Goal: Information Seeking & Learning: Learn about a topic

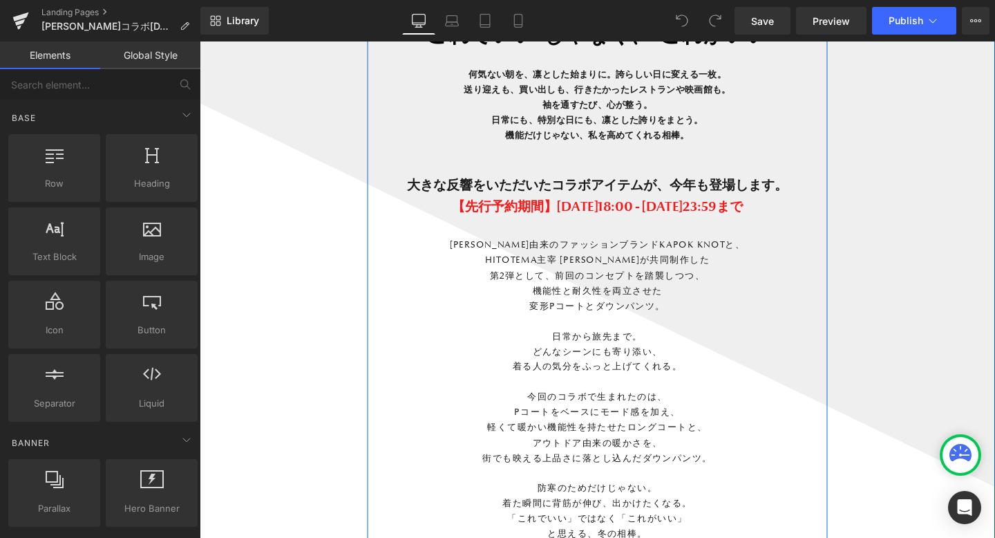
scroll to position [1252, 0]
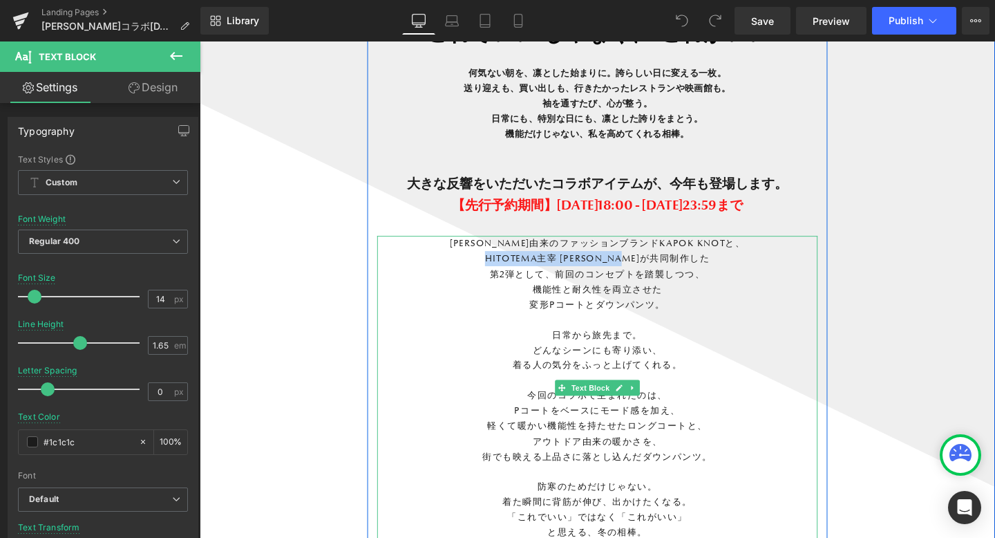
drag, startPoint x: 513, startPoint y: 267, endPoint x: 704, endPoint y: 267, distance: 191.4
click at [704, 267] on p "HITOTEMA主宰 [PERSON_NAME]が共同制作した" at bounding box center [617, 270] width 463 height 16
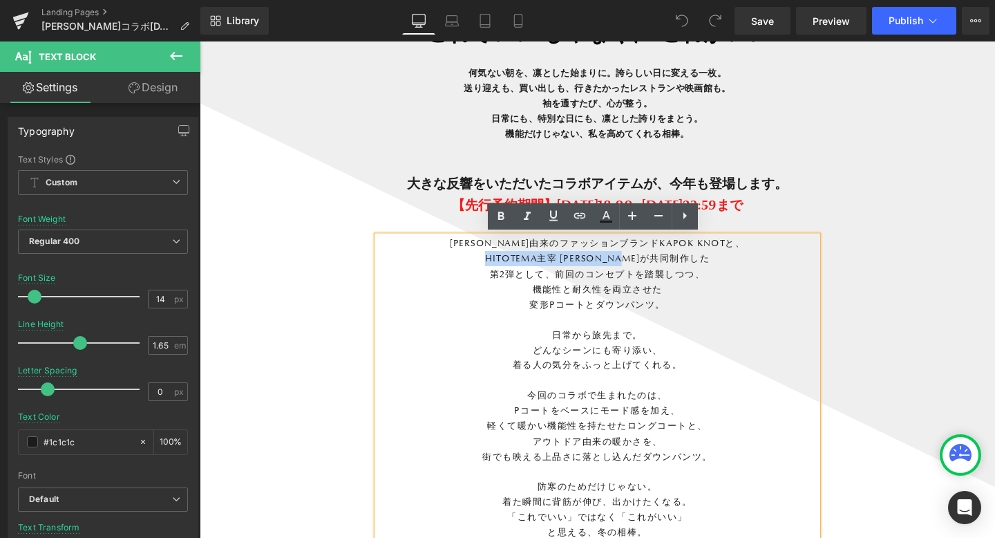
copy p "HITOTEMA主宰 [PERSON_NAME]が共同制作"
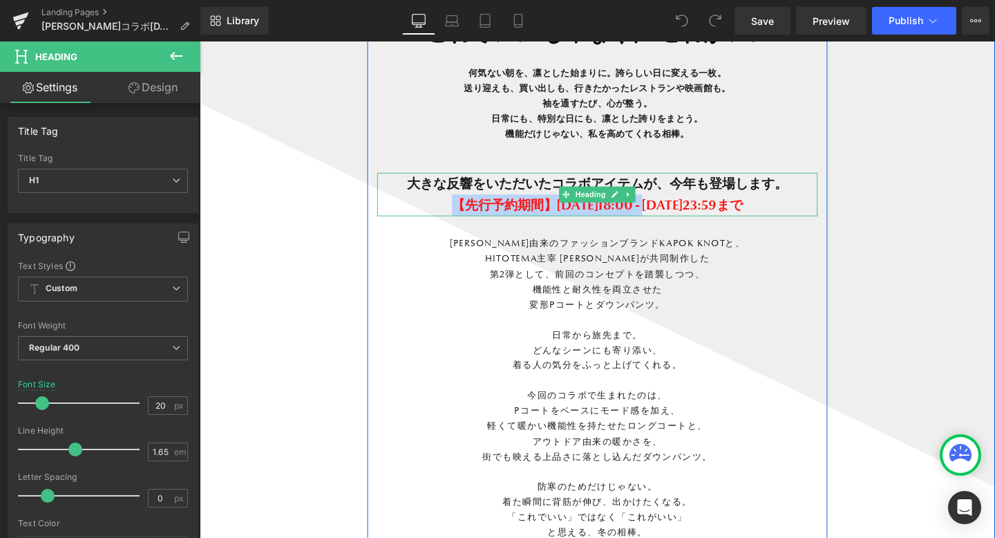
drag, startPoint x: 419, startPoint y: 210, endPoint x: 651, endPoint y: 208, distance: 232.2
click at [652, 210] on span "【先行予約期間】[DATE]18:00 - [DATE]23:59まで" at bounding box center [617, 213] width 305 height 17
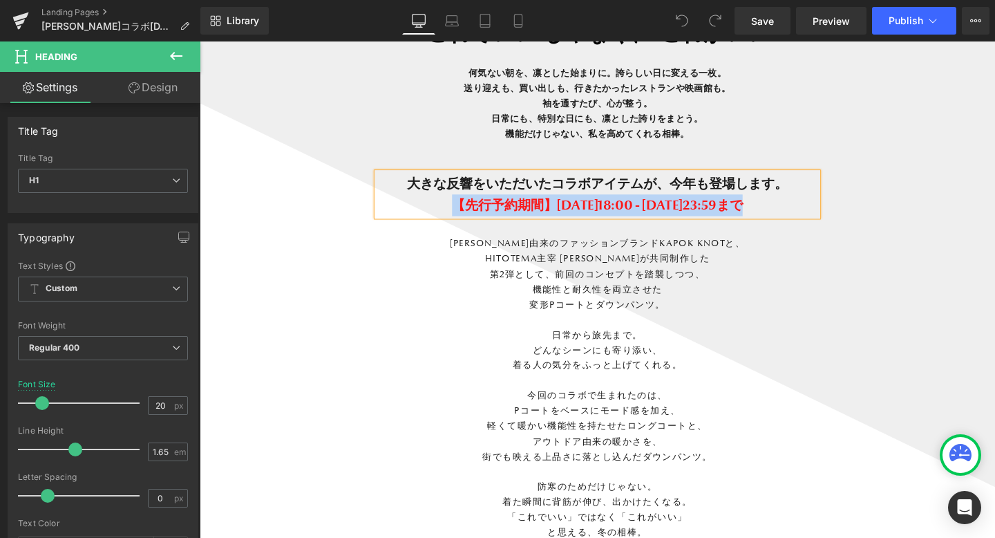
copy div "【先行予約期間】[DATE]18:00 - [DATE]23:59まで Heading"
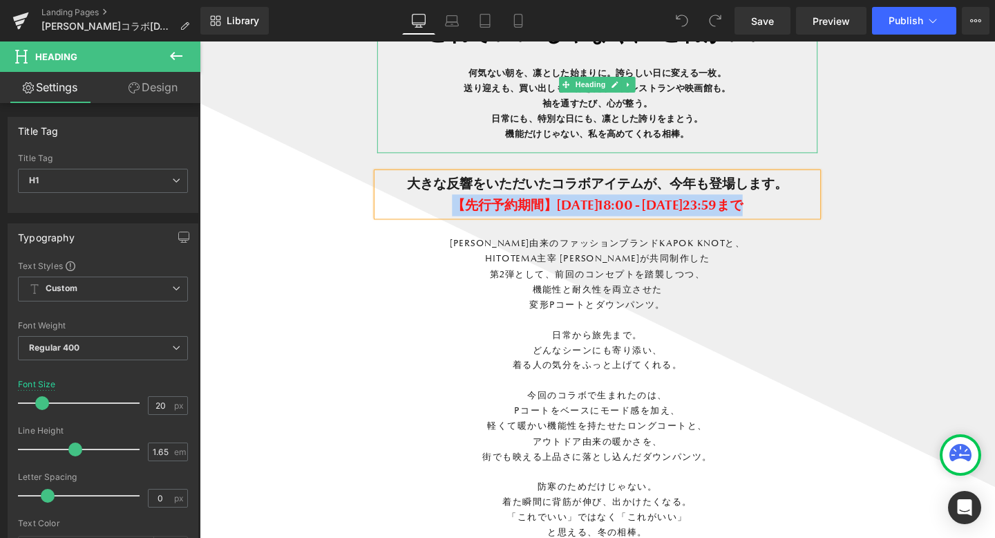
copy div "【先行予約期間】[DATE]18:00 - [DATE]23:59まで Heading"
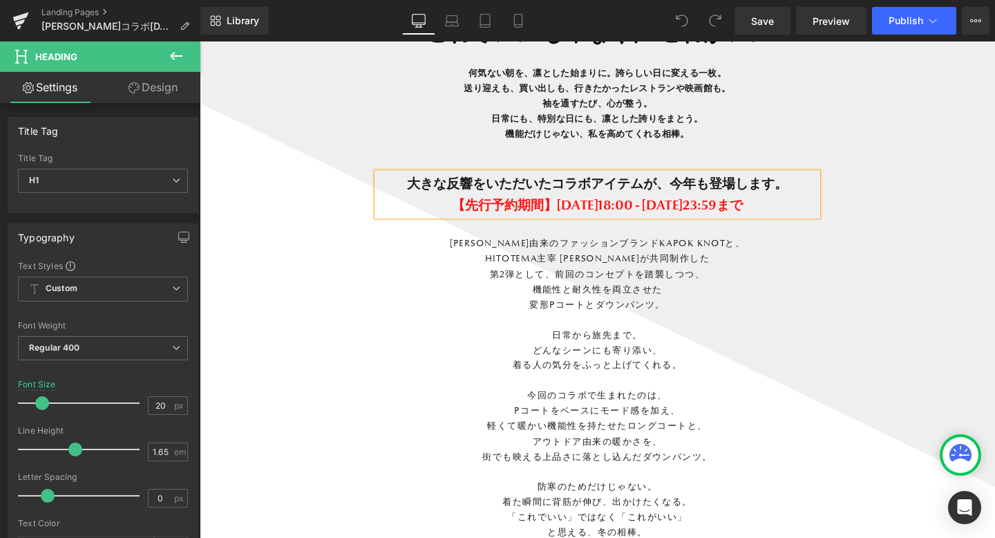
click at [771, 214] on span "【先行予約期間】[DATE]18:00 - [DATE]23:59まで" at bounding box center [617, 213] width 305 height 17
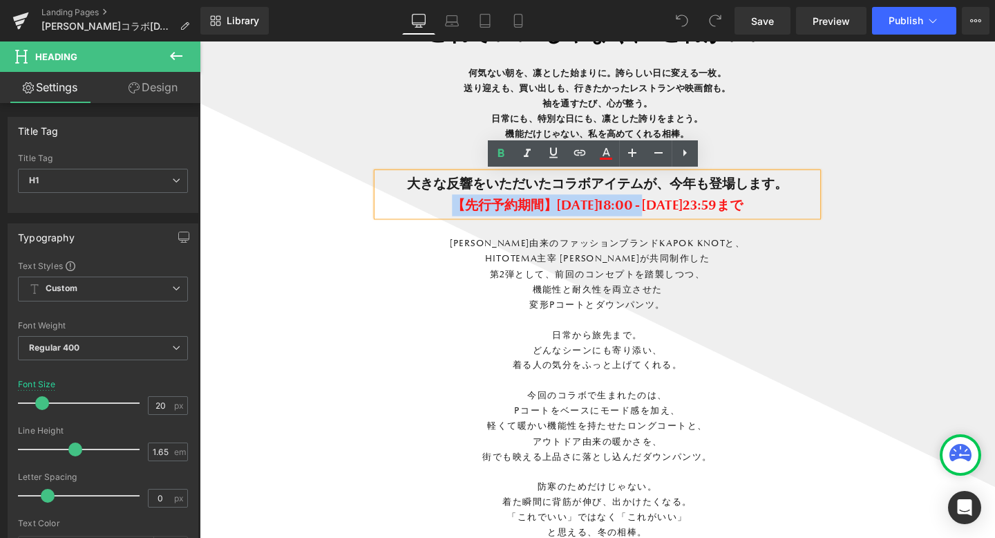
drag, startPoint x: 658, startPoint y: 214, endPoint x: 420, endPoint y: 214, distance: 237.7
click at [465, 214] on span "【先行予約期間】[DATE]18:00 - [DATE]23:59まで" at bounding box center [617, 213] width 305 height 17
copy span "【先行予約期間】[DATE]18:00"
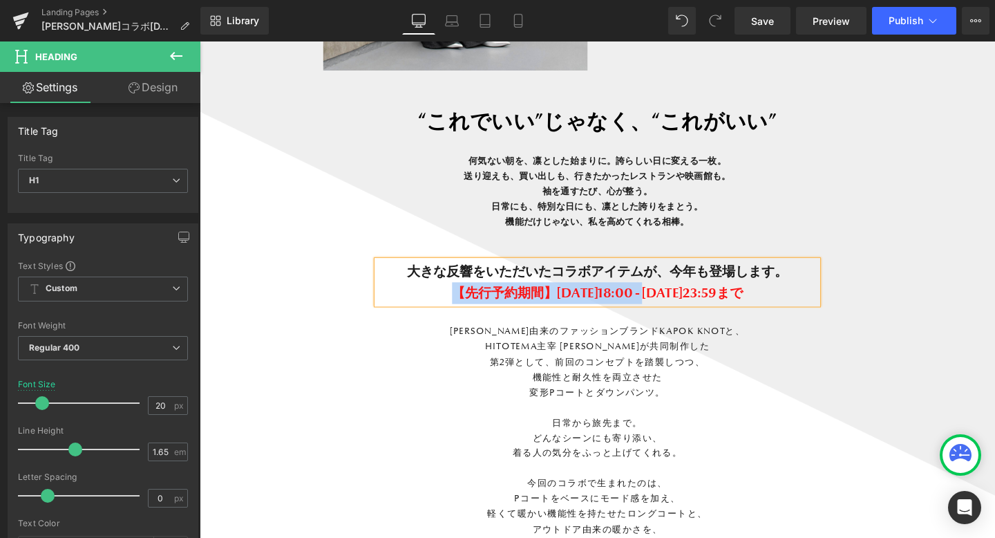
scroll to position [1164, 0]
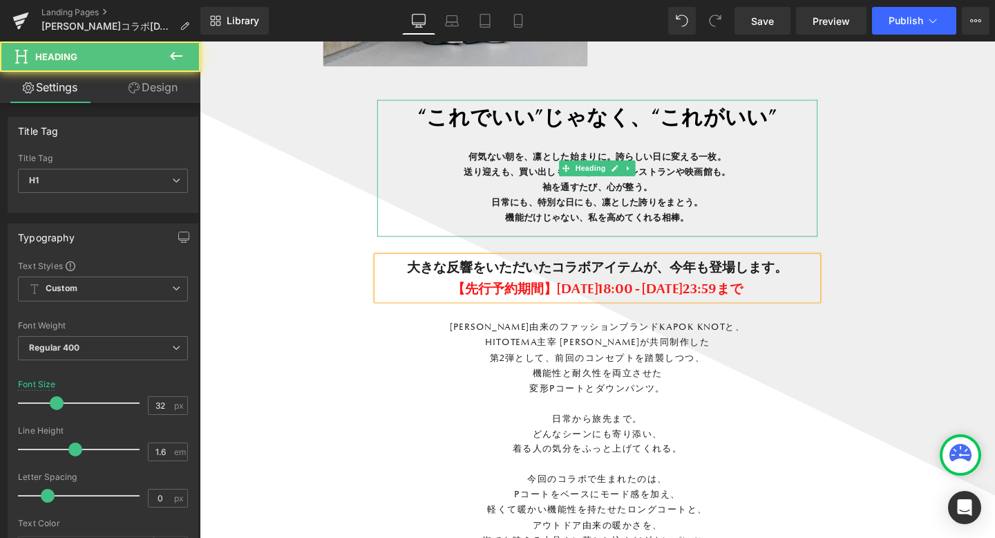
click at [423, 106] on h1 "“これでいい”じゃなく、“これがいい”" at bounding box center [617, 121] width 463 height 36
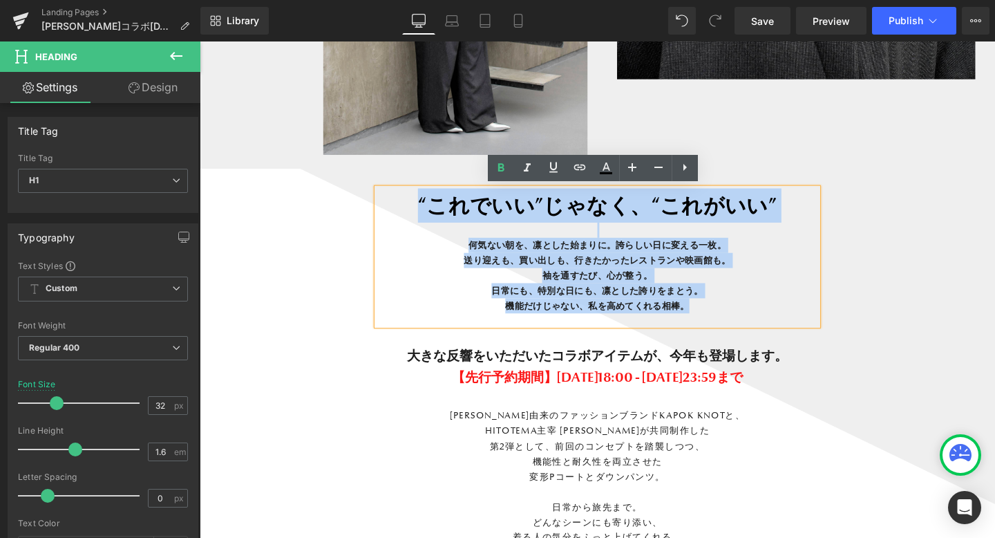
scroll to position [1074, 0]
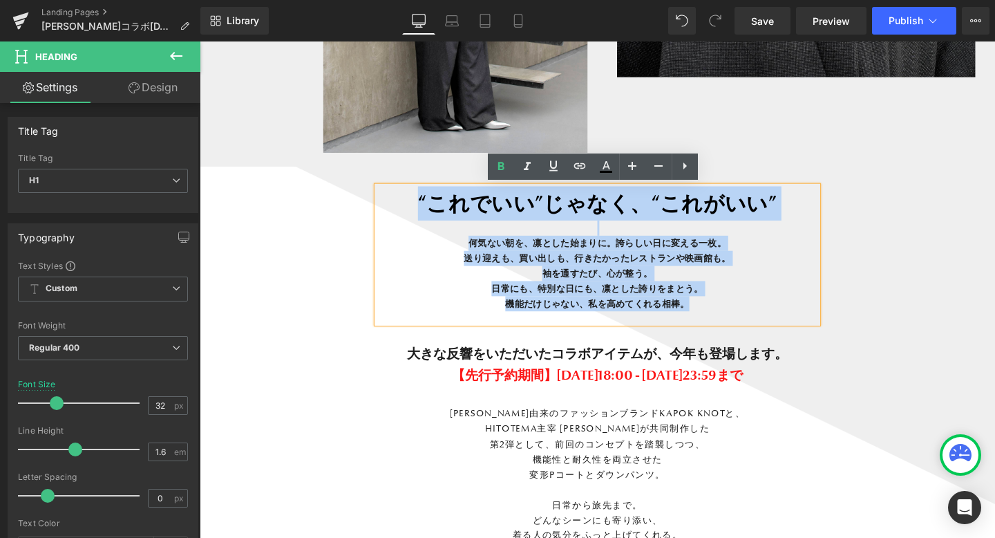
drag, startPoint x: 423, startPoint y: 107, endPoint x: 755, endPoint y: 511, distance: 523.0
click at [755, 511] on div "“これでいい”じゃなく、“これがいい” 何気ない朝を、凛とした始まりに。誇らしい日に変える一枚。 送り迎えも、買い出しも、行きたかったレストランや映画館も。 …" at bounding box center [618, 469] width 484 height 551
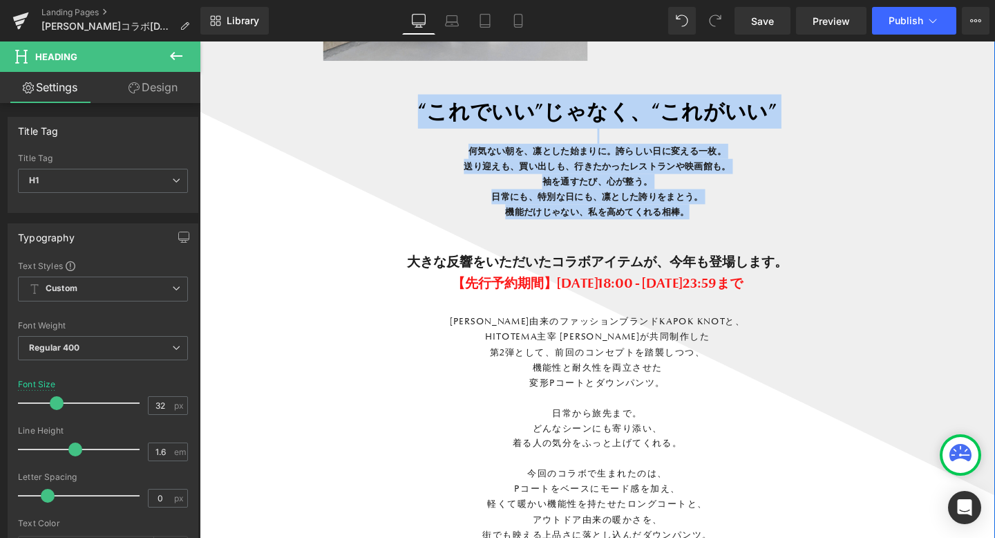
scroll to position [1163, 0]
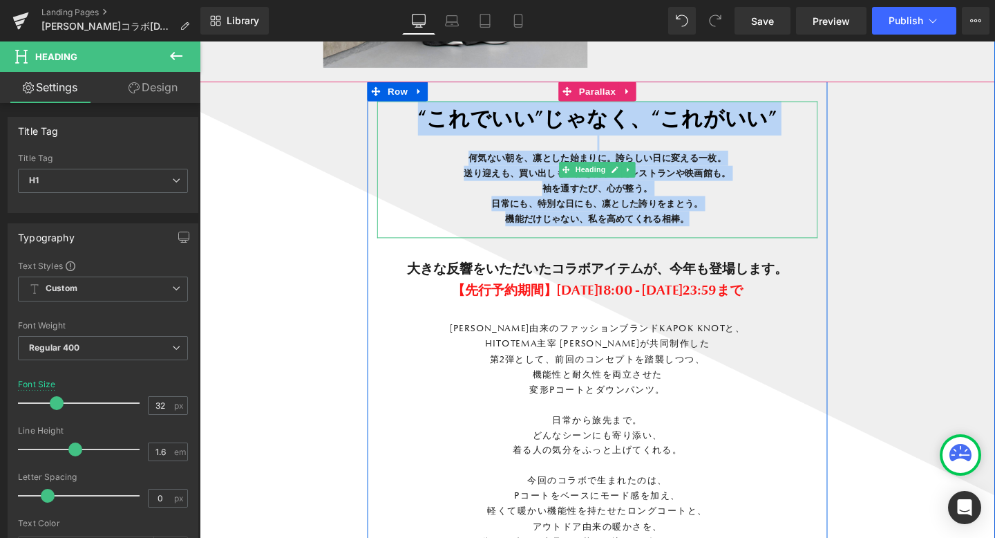
click at [789, 245] on div at bounding box center [617, 246] width 463 height 3
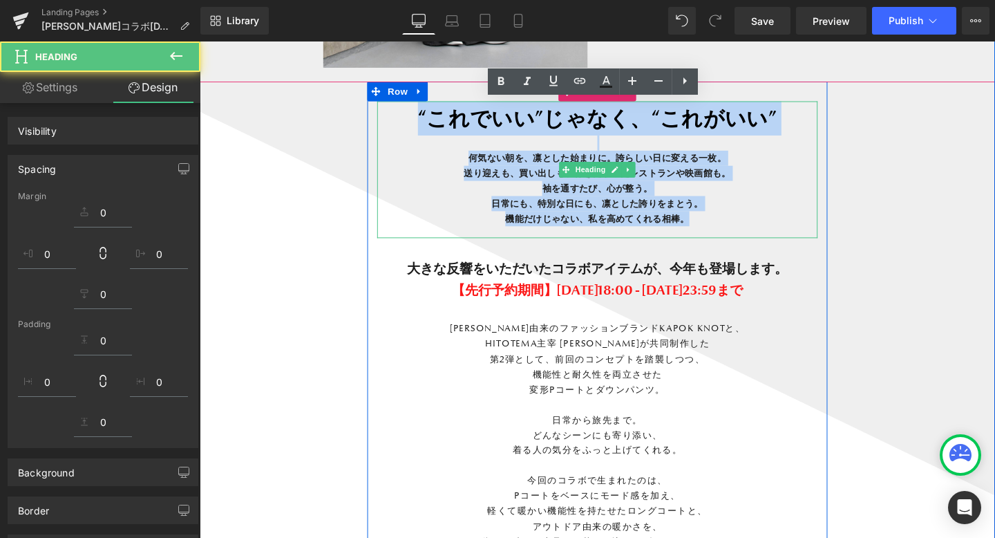
scroll to position [9044, 836]
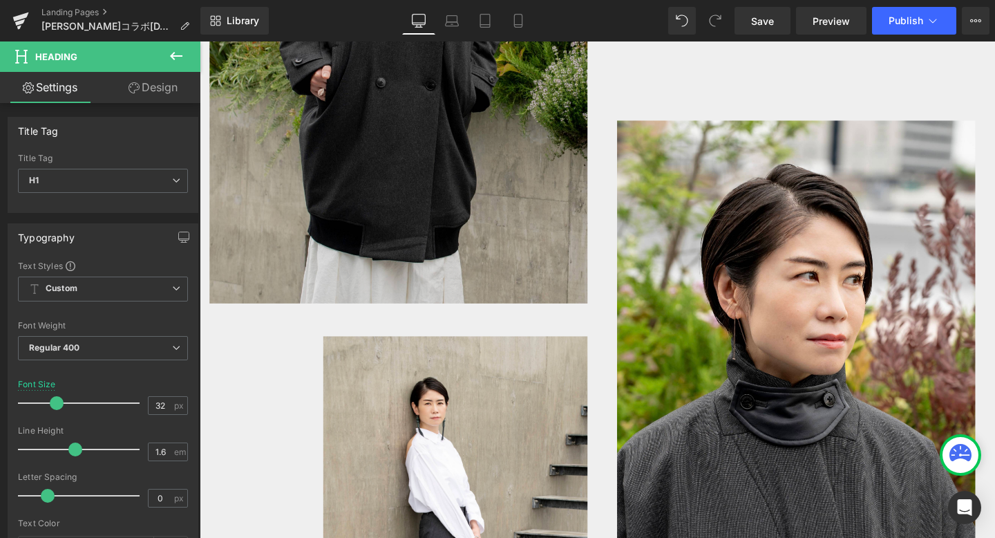
drag, startPoint x: 732, startPoint y: 229, endPoint x: 441, endPoint y: 283, distance: 295.9
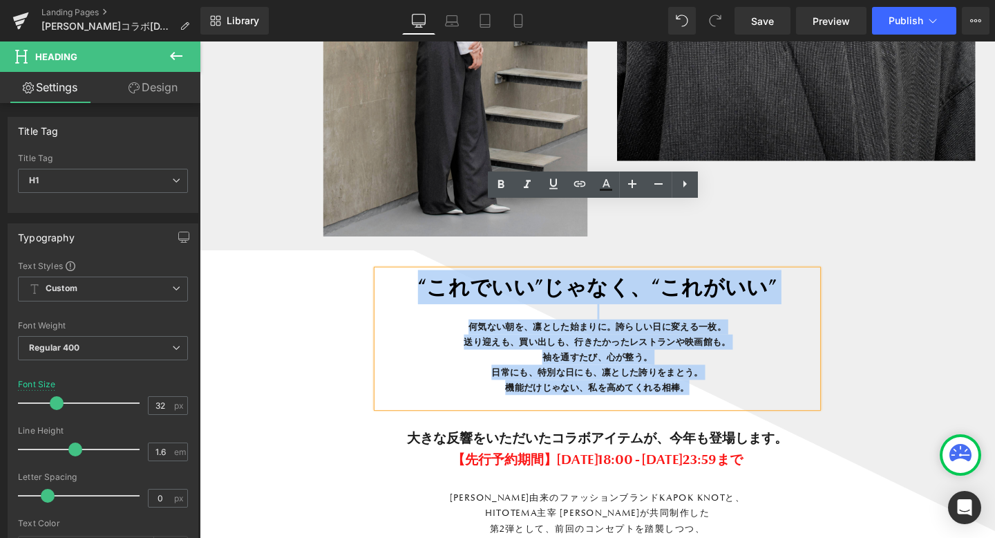
scroll to position [1114, 0]
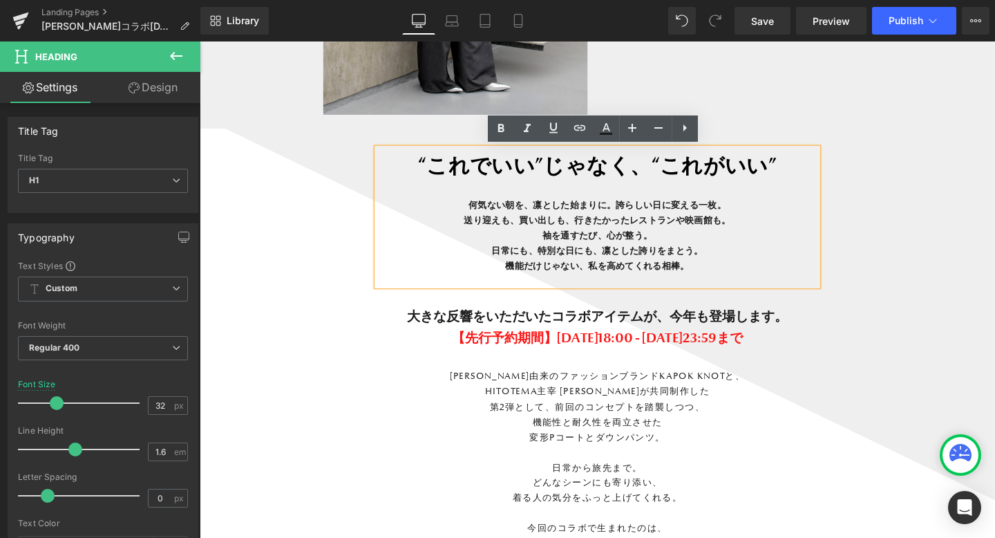
click at [419, 179] on h1 "“これでいい”じゃなく、“これがいい”" at bounding box center [617, 171] width 463 height 36
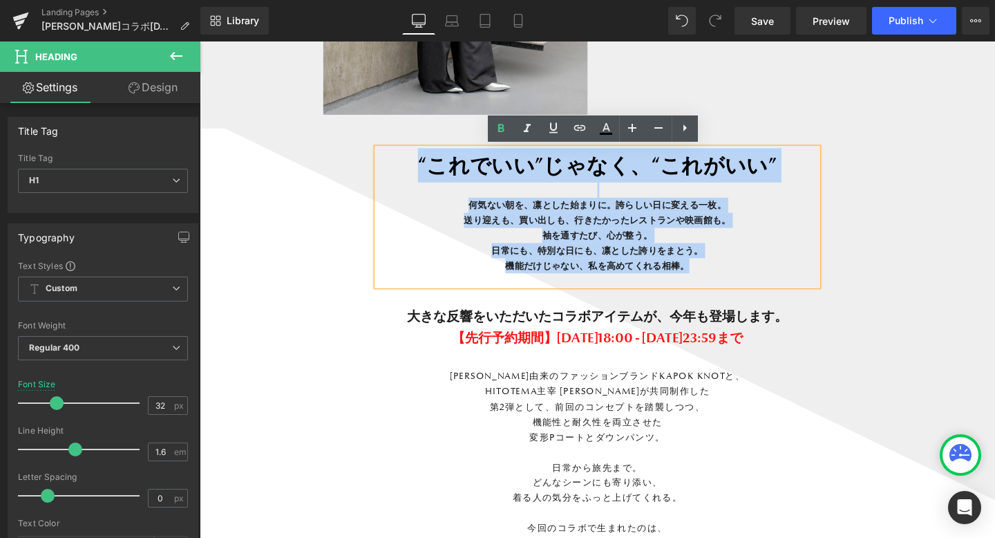
drag, startPoint x: 424, startPoint y: 163, endPoint x: 817, endPoint y: 302, distance: 416.4
click at [818, 305] on div "“これでいい”じゃなく、“これがいい” 何気ない朝を、凛とした始まりに。誇らしい日に変える一枚。 送り迎えも、買い出しも、行きたかったレストランや映画館も。 …" at bounding box center [618, 428] width 484 height 551
copy div "“これでいい”じゃなく、“これがいい” 何気ない朝を、凛とした始まりに。誇らしい日に変える一枚。 送り迎えも、買い出しも、行きたかったレストランや映画館も。 …"
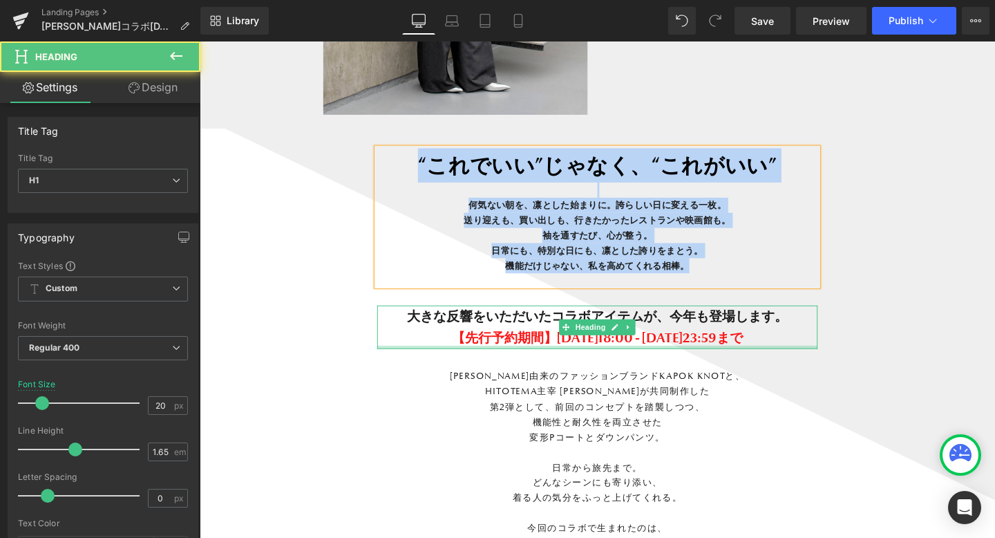
drag, startPoint x: 419, startPoint y: 323, endPoint x: 826, endPoint y: 359, distance: 407.9
click at [826, 359] on div "大きな反響をいただいたコラボアイテムが、今年も登場します。 【先行予約期間】[DATE]18:00 - [DATE]23:59まで" at bounding box center [617, 342] width 463 height 46
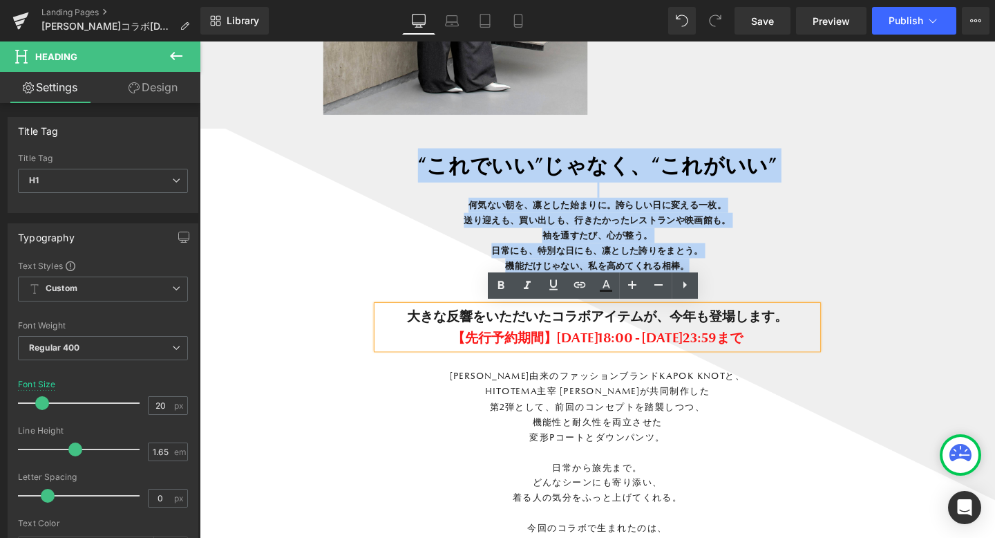
copy div "大きな反響をいただいたコラボアイテムが、今年も登場します。 【先行予約期間】[DATE]18:00 - [DATE]23:59まで"
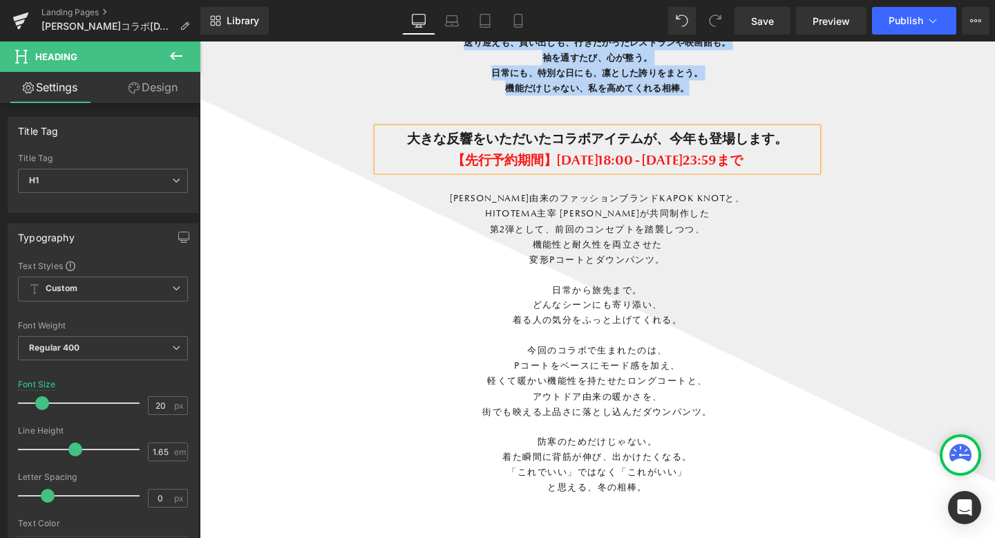
scroll to position [1317, 0]
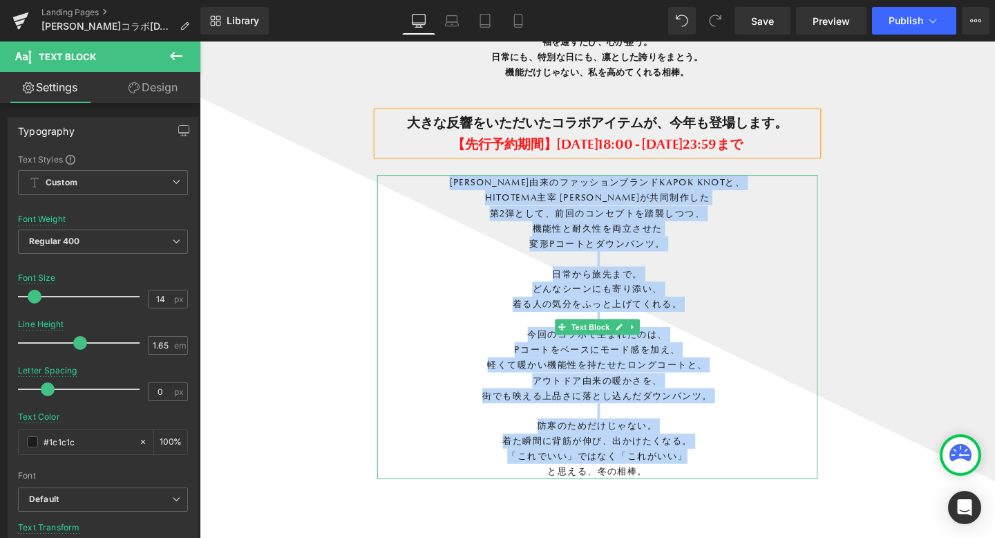
drag, startPoint x: 485, startPoint y: 187, endPoint x: 735, endPoint y: 478, distance: 383.3
click at [735, 478] on div "[PERSON_NAME]由来のファッションブランドKAPOK KNOTと、 HITOTEMA主宰 [PERSON_NAME]が共同制作した 第2弾として、前…" at bounding box center [617, 341] width 463 height 319
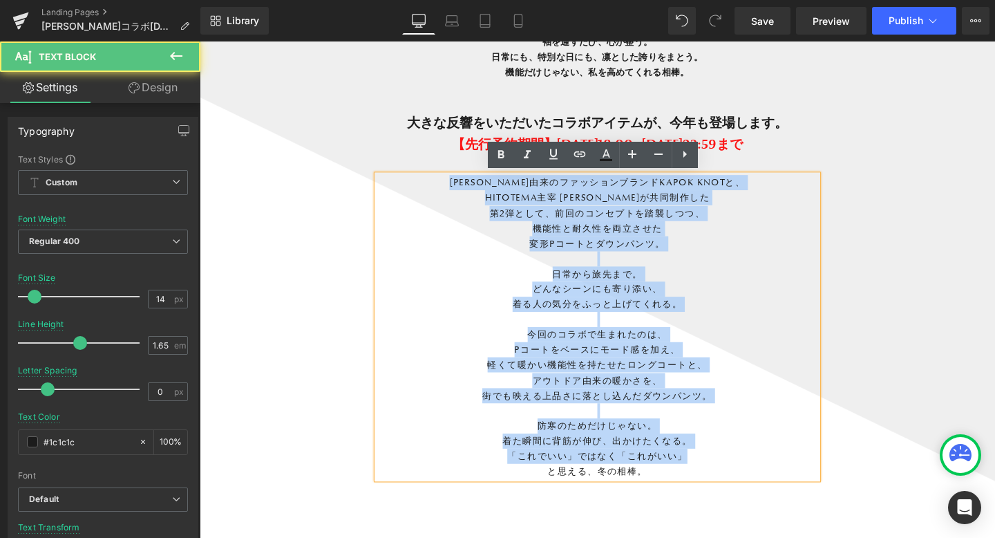
click at [772, 451] on p "防寒のためだけじゃない。" at bounding box center [617, 445] width 463 height 16
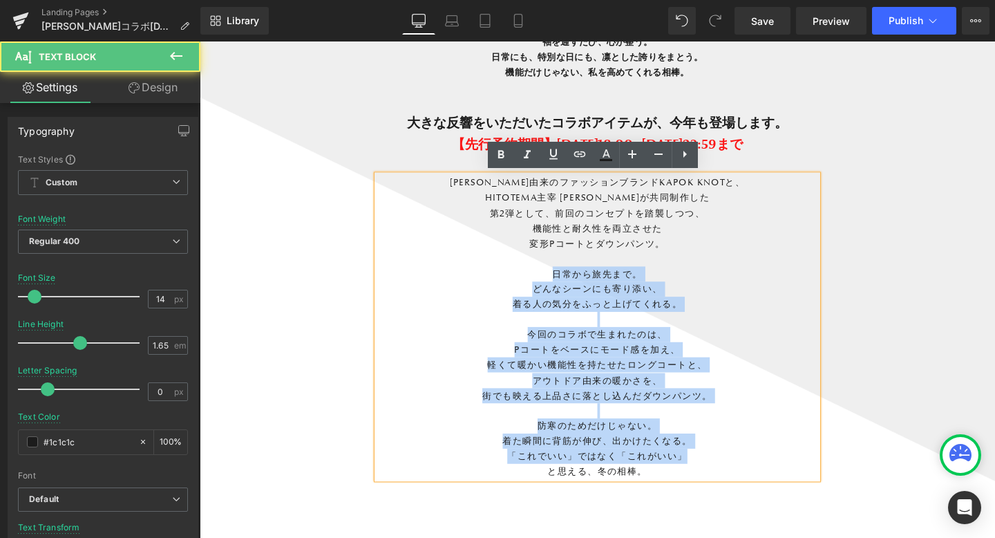
drag, startPoint x: 554, startPoint y: 285, endPoint x: 719, endPoint y: 480, distance: 255.5
click at [719, 481] on div "[PERSON_NAME]由来のファッションブランドKAPOK KNOTと、 HITOTEMA主宰 [PERSON_NAME]が共同制作した 第2弾として、前…" at bounding box center [617, 341] width 463 height 319
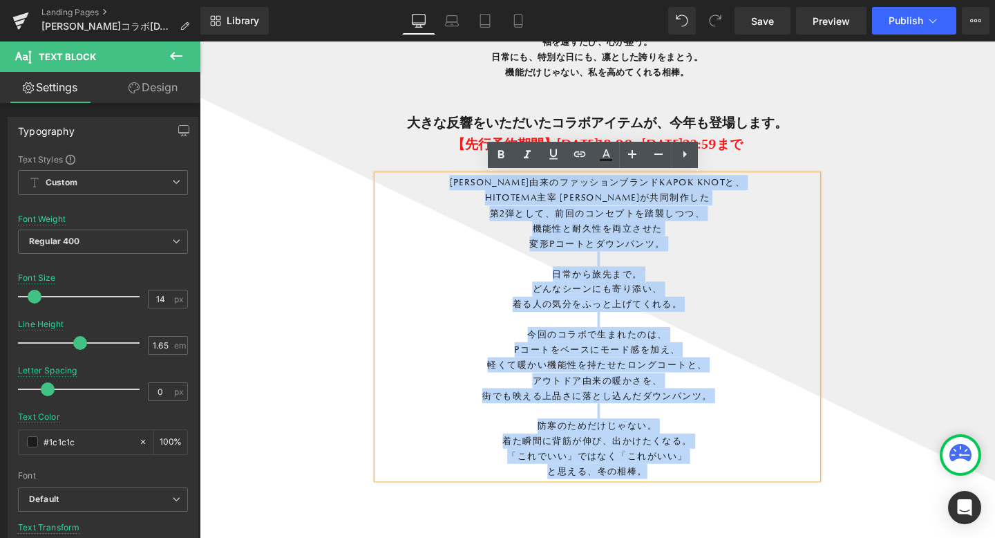
drag, startPoint x: 484, startPoint y: 182, endPoint x: 771, endPoint y: 487, distance: 418.5
click at [771, 489] on div "[PERSON_NAME]由来のファッションブランドKAPOK KNOTと、 HITOTEMA主宰 [PERSON_NAME]が共同制作した 第2弾として、前…" at bounding box center [617, 341] width 463 height 319
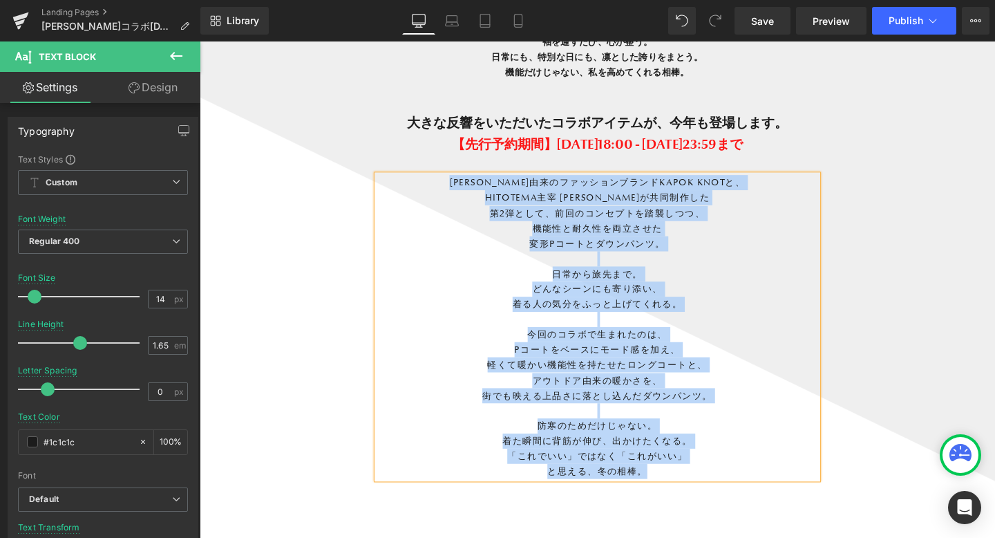
copy div "[PERSON_NAME]由来のファッションブランドKAPOK KNOTと、 HITOTEMA主宰 [PERSON_NAME]が共同制作した 第2弾として、前…"
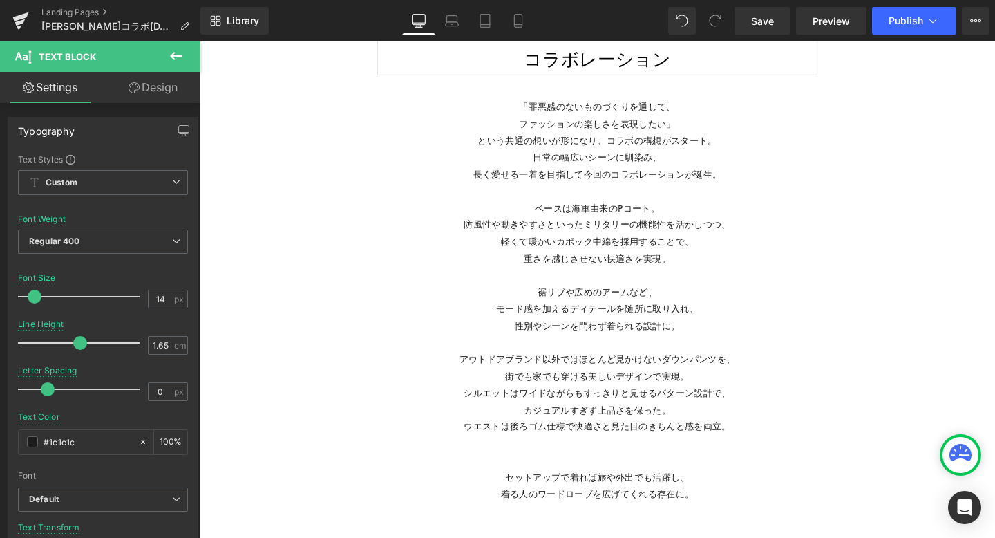
scroll to position [2775, 0]
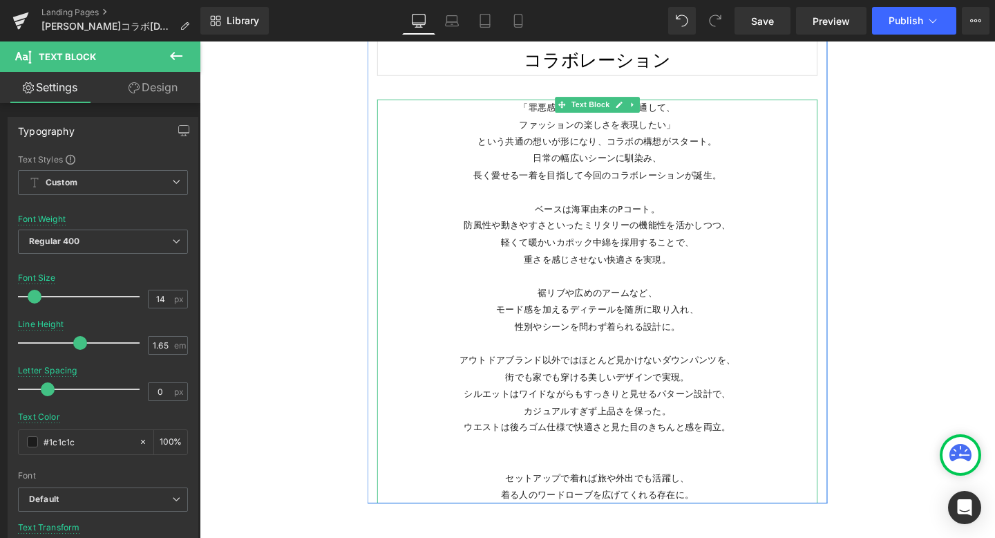
click at [531, 111] on p "「罪悪感のないものづくりを通して、" at bounding box center [617, 111] width 463 height 18
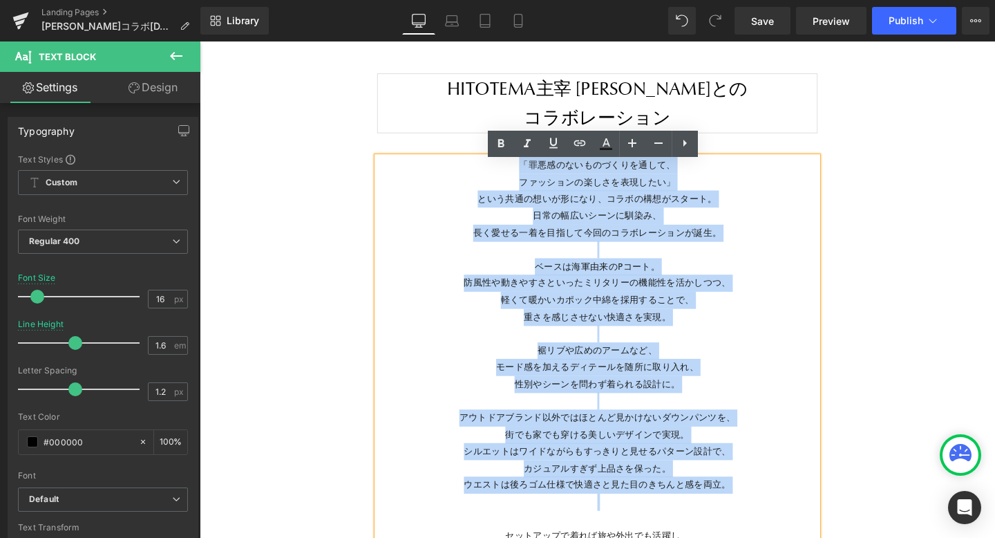
scroll to position [2715, 0]
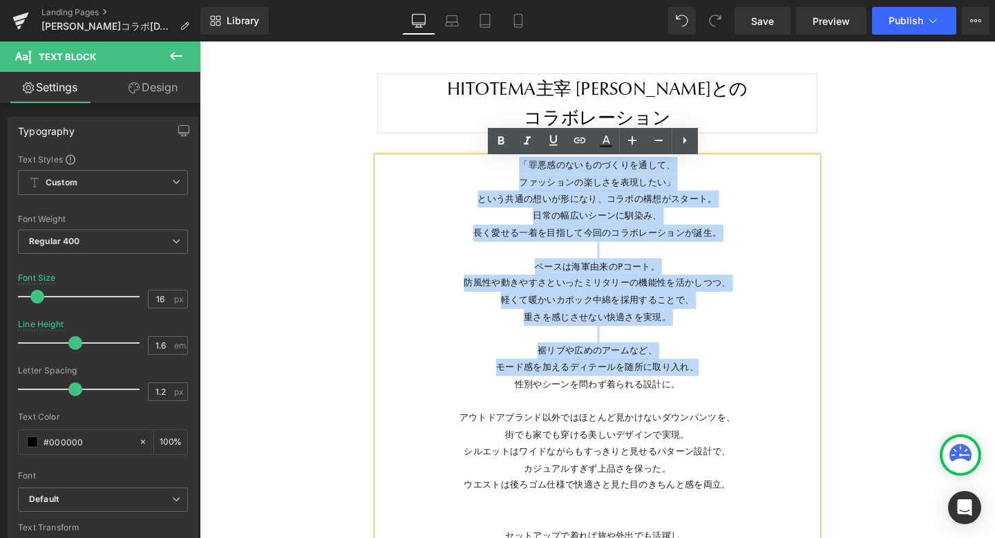
drag, startPoint x: 531, startPoint y: 111, endPoint x: 817, endPoint y: 389, distance: 398.8
click at [817, 389] on div "「罪悪感のないものづくりを通して、 ファッションの楽しさを表現したい」 という共通の想いが形になり、コラボの構想がスタート。 日常の幅広いシーンに馴染み、 長…" at bounding box center [617, 374] width 463 height 424
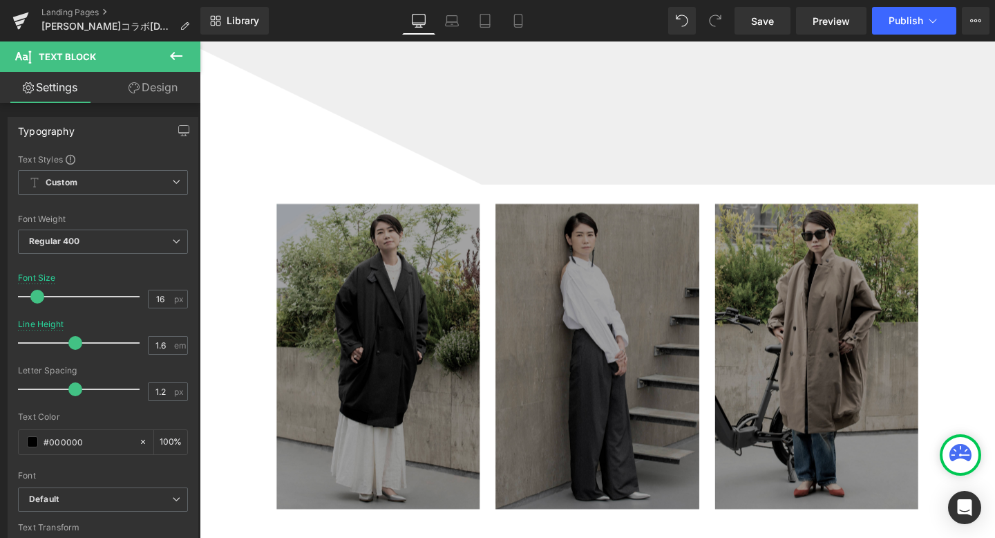
scroll to position [1461, 0]
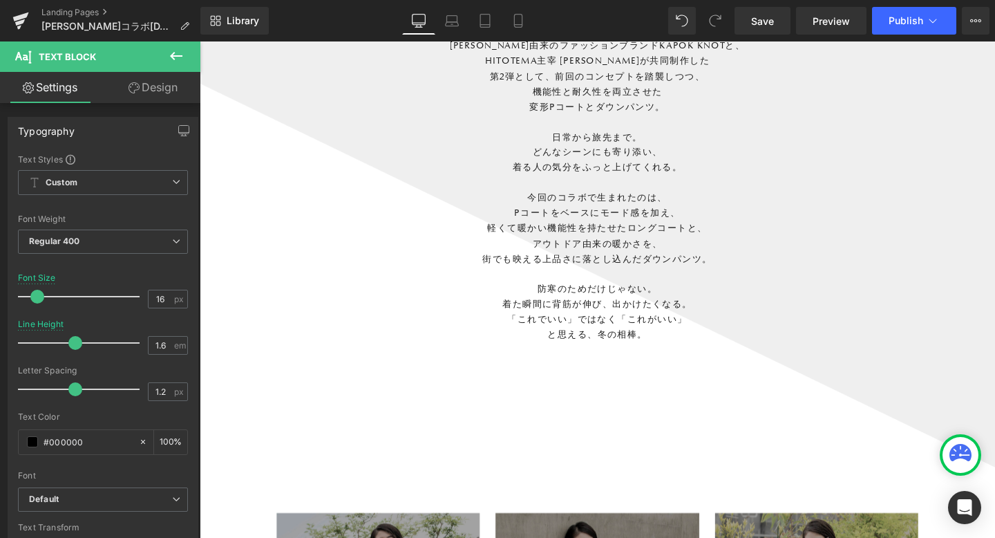
drag, startPoint x: 721, startPoint y: 496, endPoint x: 547, endPoint y: 469, distance: 176.3
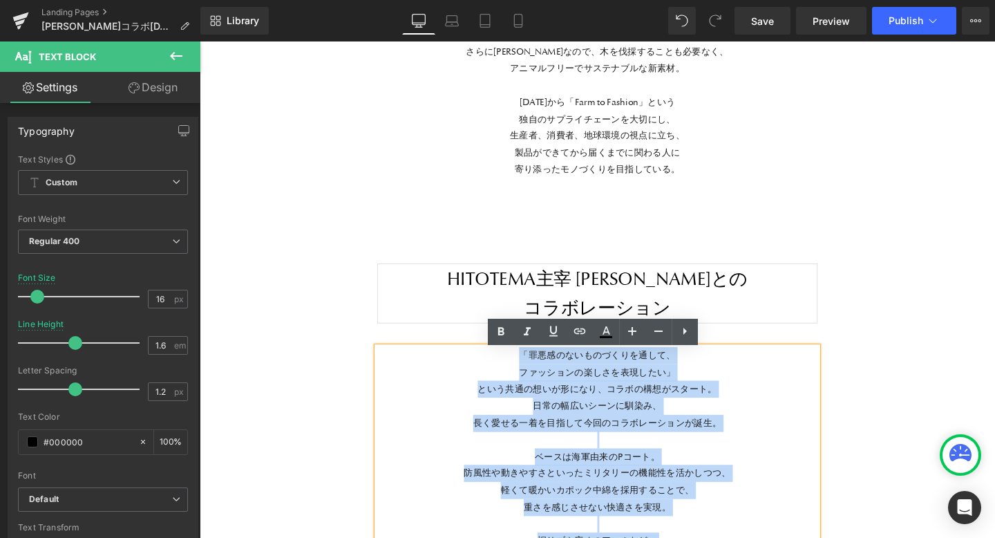
scroll to position [2516, 0]
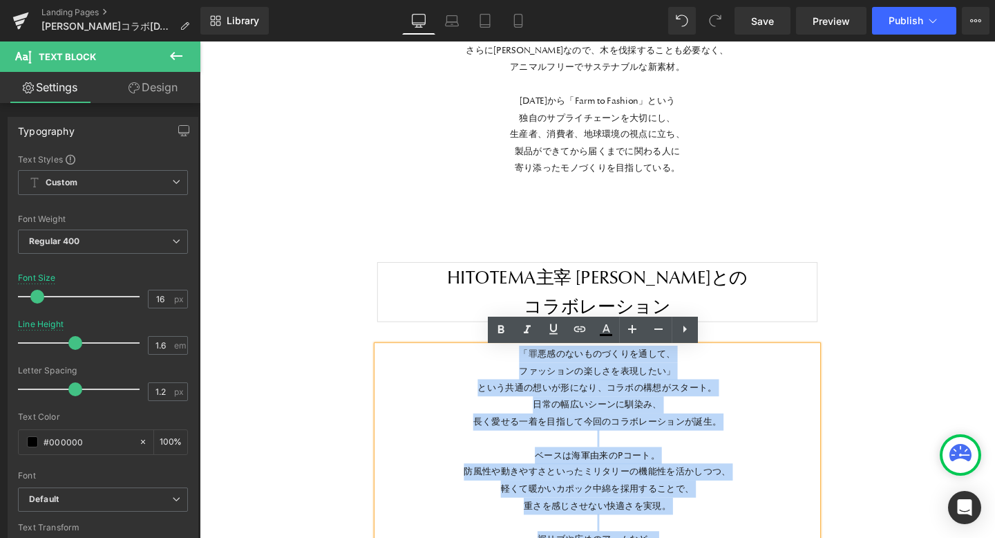
copy div "「loremipsumdolor、 sitametconsectet」 adipiscingeli、seddoeiusmo。 temporincidid、 u…"
